Goal: Information Seeking & Learning: Learn about a topic

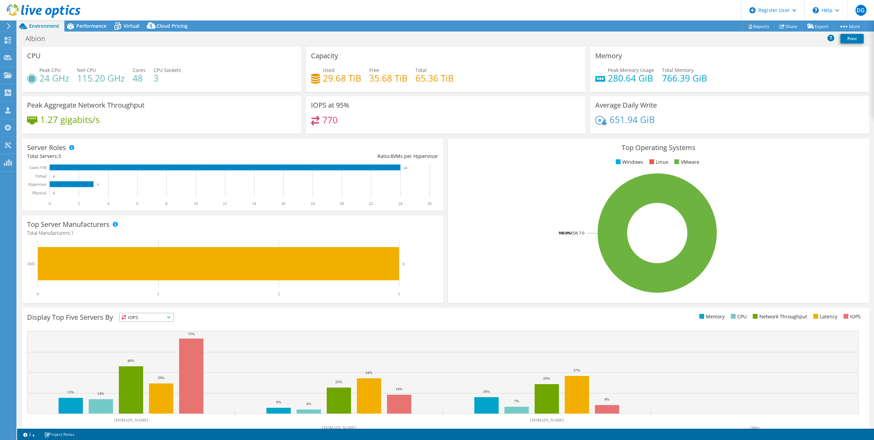
select select "USD"
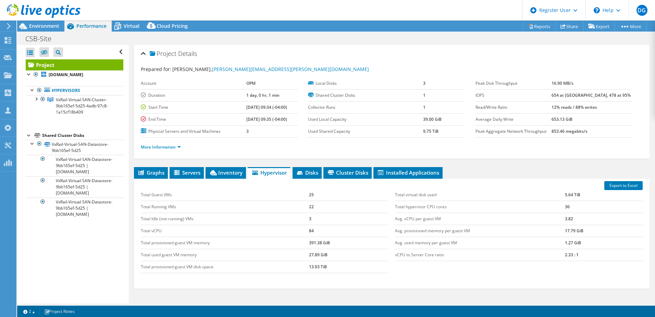
select select "USD"
click at [46, 26] on span "Environment" at bounding box center [44, 26] width 30 height 7
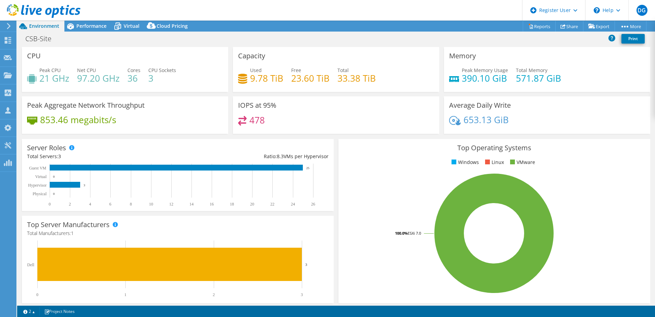
drag, startPoint x: 38, startPoint y: 83, endPoint x: 75, endPoint y: 83, distance: 37.0
click at [75, 83] on div "Peak CPU 21 GHz Net CPU 97.20 GHz Cores 36 CPU Sockets 3" at bounding box center [125, 77] width 196 height 22
drag, startPoint x: 37, startPoint y: 77, endPoint x: 55, endPoint y: 77, distance: 17.8
click at [55, 77] on div "Peak CPU 21 GHz" at bounding box center [48, 73] width 42 height 15
drag, startPoint x: 55, startPoint y: 77, endPoint x: 70, endPoint y: 83, distance: 15.8
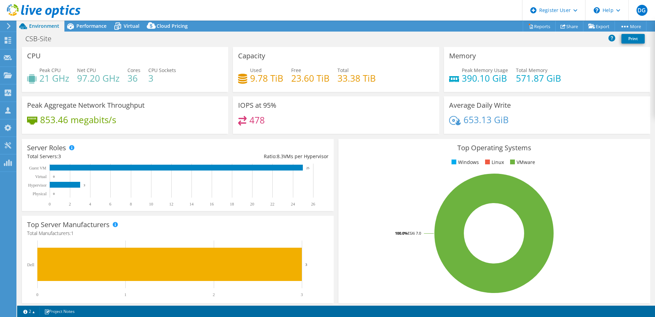
click at [70, 83] on div "Peak CPU 21 GHz Net CPU 97.20 GHz Cores 36 CPU Sockets 3" at bounding box center [125, 77] width 196 height 22
drag, startPoint x: 76, startPoint y: 78, endPoint x: 105, endPoint y: 78, distance: 28.1
click at [105, 78] on div "Peak CPU 21 GHz Net CPU 97.20 GHz Cores 36 CPU Sockets 3" at bounding box center [125, 77] width 196 height 22
drag, startPoint x: 105, startPoint y: 78, endPoint x: 143, endPoint y: 84, distance: 39.1
click at [143, 84] on div "Peak CPU 21 GHz Net CPU 97.20 GHz Cores 36 CPU Sockets 3" at bounding box center [125, 77] width 196 height 22
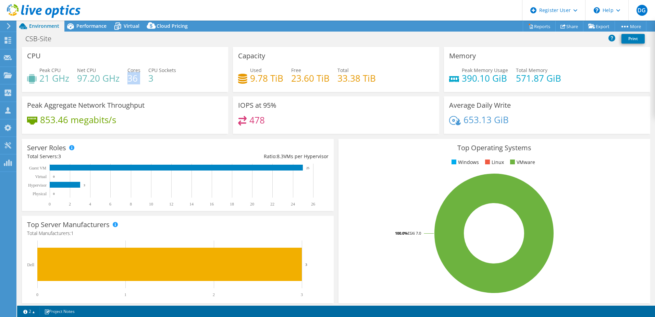
drag, startPoint x: 128, startPoint y: 75, endPoint x: 140, endPoint y: 75, distance: 12.4
click at [140, 75] on div "Peak CPU 21 GHz Net CPU 97.20 GHz Cores 36 CPU Sockets 3" at bounding box center [125, 77] width 196 height 22
drag, startPoint x: 140, startPoint y: 75, endPoint x: 148, endPoint y: 77, distance: 7.4
click at [146, 77] on div "Peak CPU 21 GHz Net CPU 97.20 GHz Cores 36 CPU Sockets 3" at bounding box center [125, 77] width 196 height 22
drag, startPoint x: 264, startPoint y: 122, endPoint x: 248, endPoint y: 122, distance: 16.4
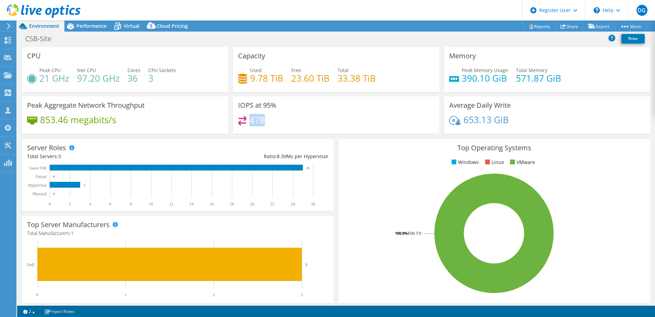
click at [248, 122] on div "478" at bounding box center [336, 123] width 196 height 15
drag, startPoint x: 458, startPoint y: 74, endPoint x: 506, endPoint y: 76, distance: 48.0
click at [506, 76] on div "Peak Memory Usage 390.10 GiB Total Memory 571.87 GiB" at bounding box center [547, 77] width 196 height 22
drag, startPoint x: 506, startPoint y: 76, endPoint x: 501, endPoint y: 121, distance: 44.8
click at [501, 121] on h4 "653.13 GiB" at bounding box center [486, 120] width 45 height 8
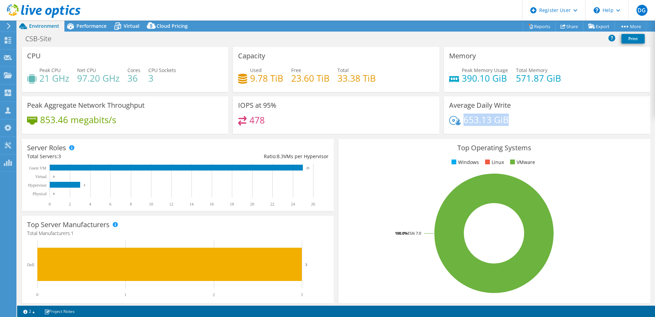
drag, startPoint x: 463, startPoint y: 120, endPoint x: 523, endPoint y: 120, distance: 60.0
click at [523, 120] on div "653.13 GiB" at bounding box center [547, 123] width 196 height 14
drag, startPoint x: 248, startPoint y: 78, endPoint x: 279, endPoint y: 77, distance: 31.2
click at [279, 77] on div "Used 9.78 TiB" at bounding box center [260, 73] width 45 height 15
drag, startPoint x: 279, startPoint y: 77, endPoint x: 384, endPoint y: 79, distance: 104.5
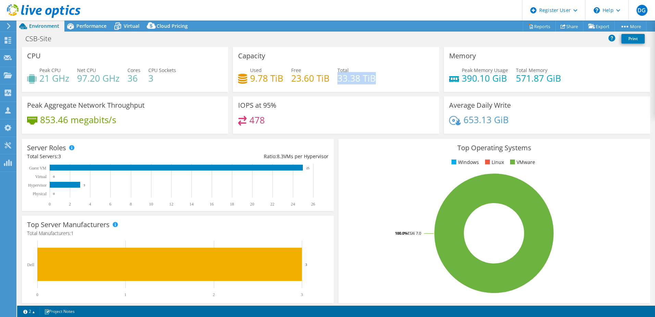
click at [384, 79] on div "Used 9.78 TiB Free 23.60 TiB Total 33.38 TiB" at bounding box center [336, 77] width 196 height 22
click at [403, 35] on div "CSB-Site Print" at bounding box center [336, 38] width 638 height 13
drag, startPoint x: 309, startPoint y: 172, endPoint x: 296, endPoint y: 171, distance: 13.4
click at [296, 171] on rect at bounding box center [177, 184] width 301 height 43
drag, startPoint x: 79, startPoint y: 187, endPoint x: 115, endPoint y: 186, distance: 36.0
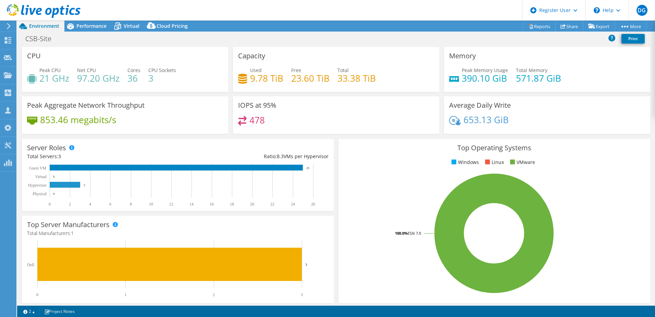
click at [115, 186] on icon "0 2 4 6 8 10 12 14 16 18 20 22 24 26 Physical Hypervisor Virtual Guest VM 0 3 0…" at bounding box center [177, 184] width 301 height 43
